Goal: Find specific page/section: Find specific page/section

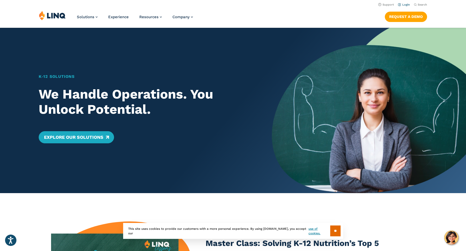
click at [406, 3] on link "Login" at bounding box center [404, 4] width 12 height 3
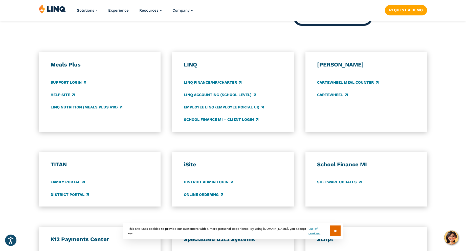
scroll to position [278, 0]
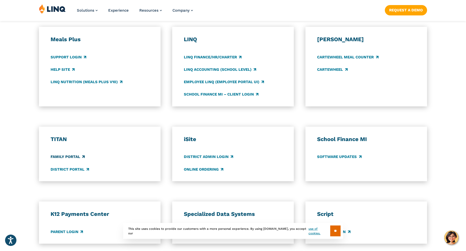
click at [72, 155] on link "Family Portal" at bounding box center [68, 157] width 34 height 6
